Goal: Find specific page/section: Find specific page/section

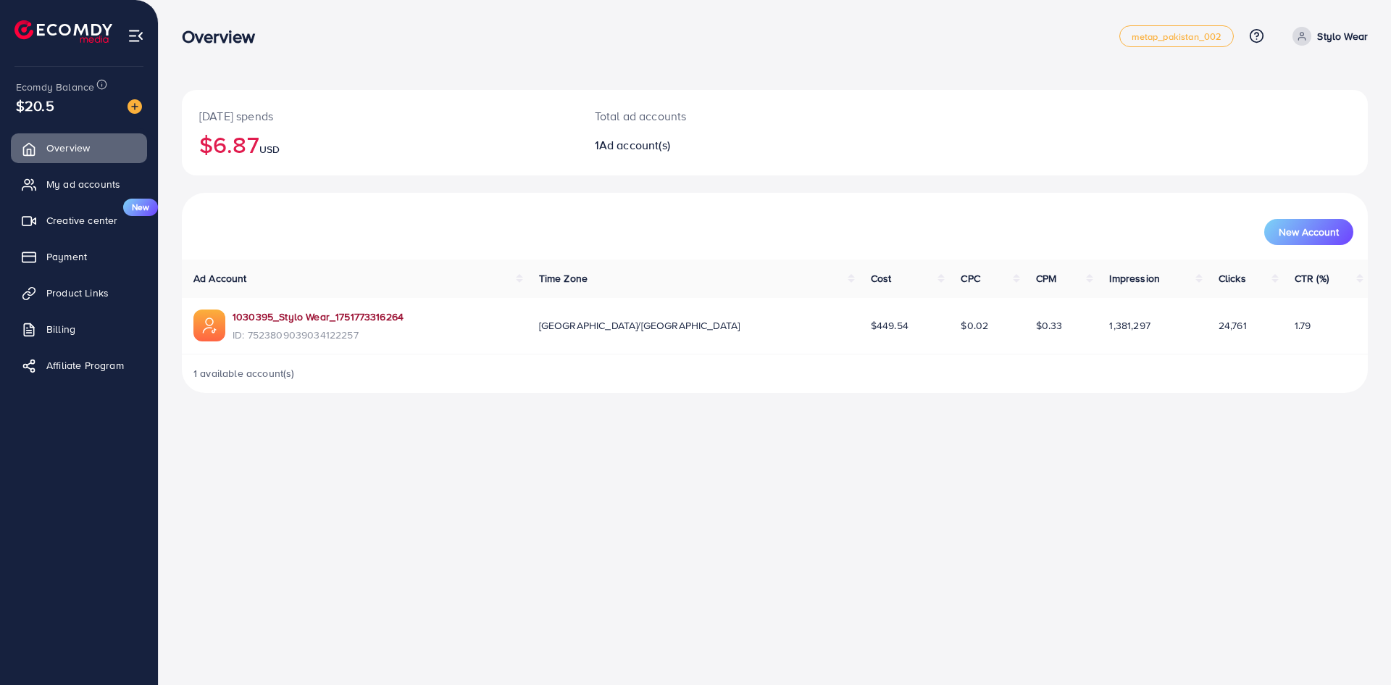
click at [350, 318] on link "1030395_Stylo Wear_1751773316264" at bounding box center [318, 316] width 171 height 14
click at [89, 186] on span "My ad accounts" at bounding box center [87, 184] width 74 height 14
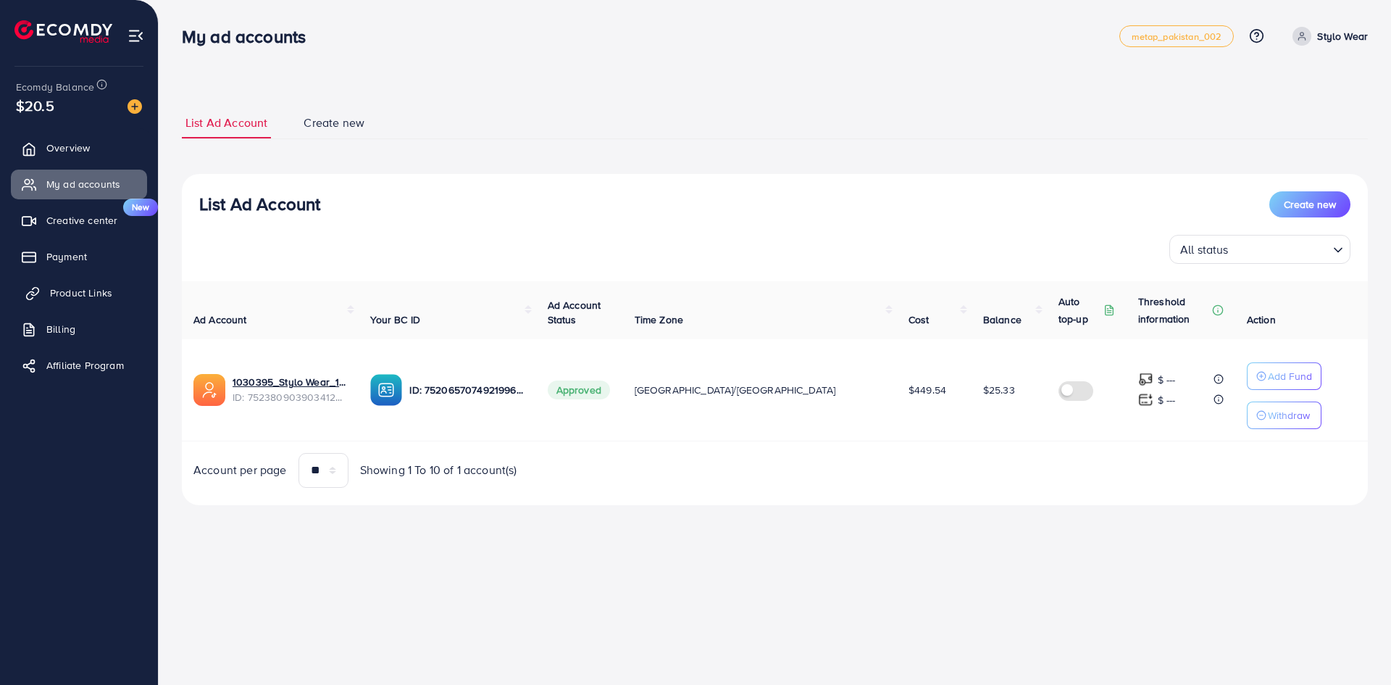
click at [102, 298] on span "Product Links" at bounding box center [81, 293] width 62 height 14
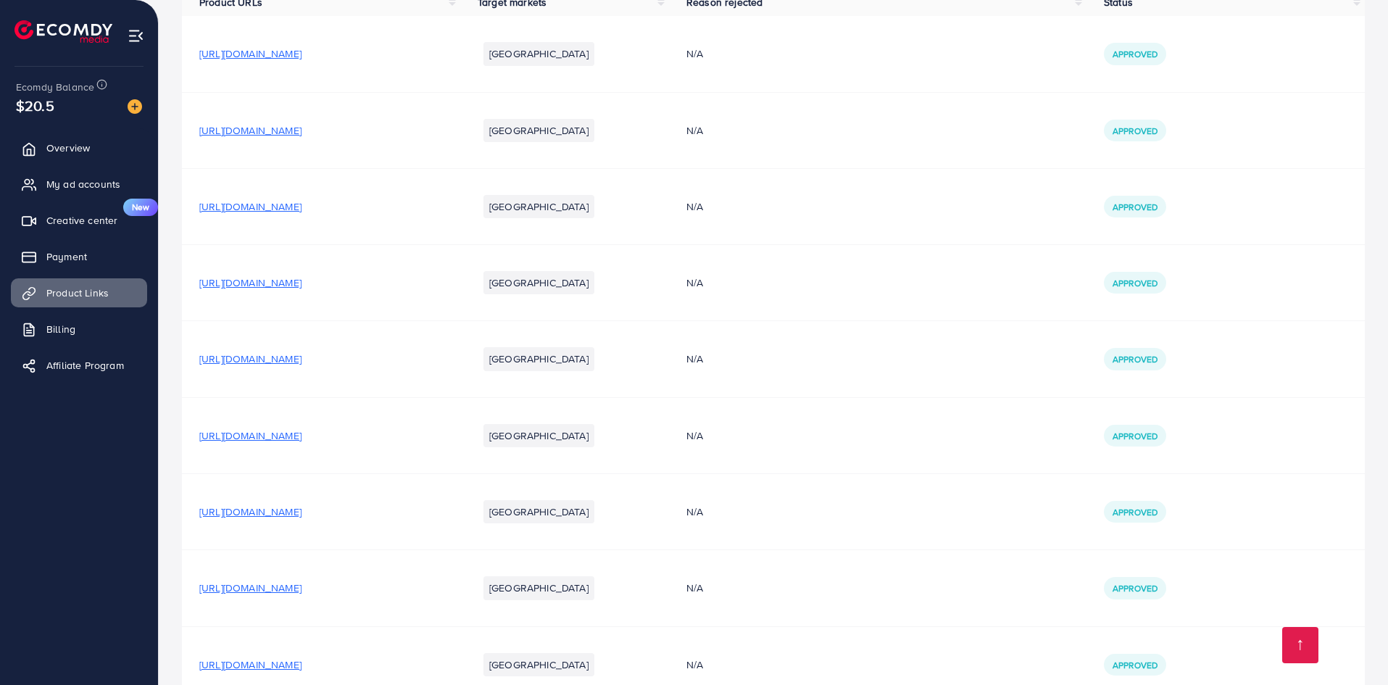
scroll to position [328, 0]
